Goal: Download file/media

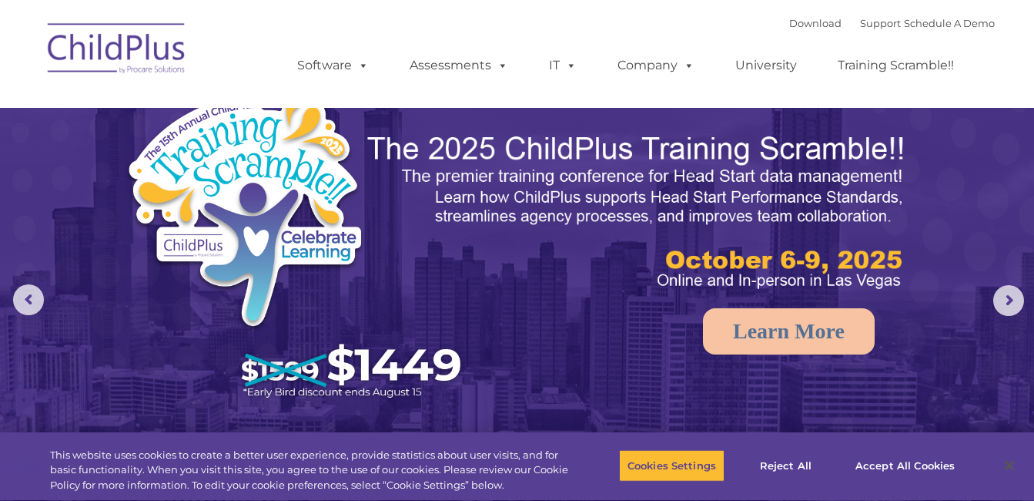
select select "MEDIUM"
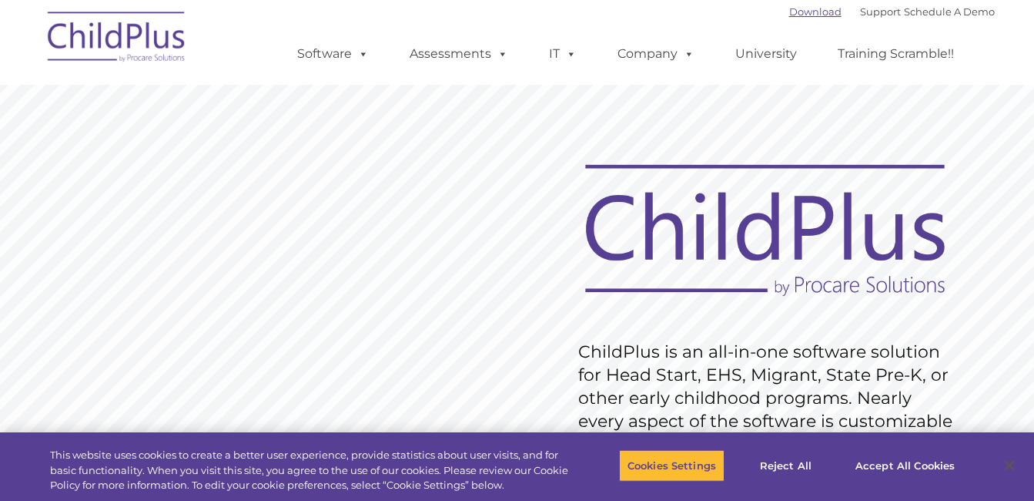
click at [791, 12] on link "Download" at bounding box center [815, 11] width 52 height 12
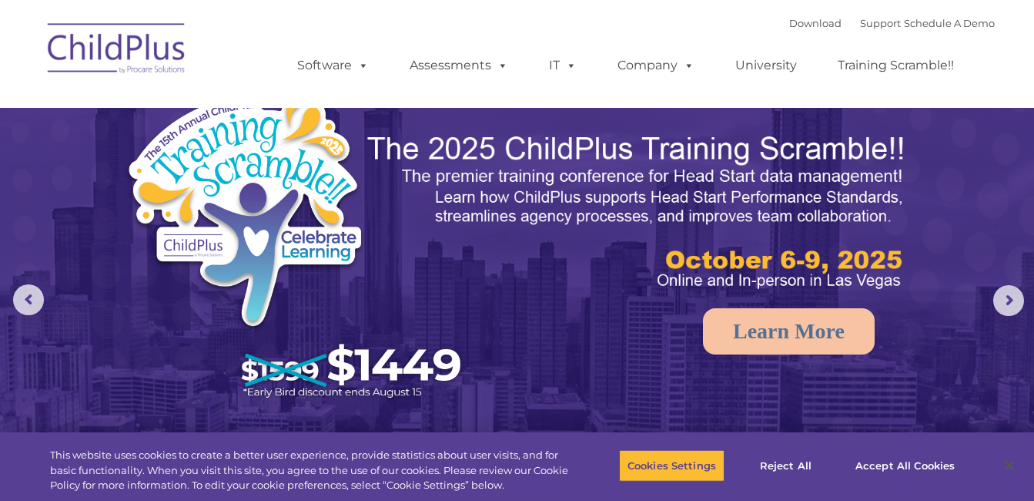
select select "MEDIUM"
click at [789, 18] on link "Download" at bounding box center [815, 23] width 52 height 12
